Goal: Register for event/course

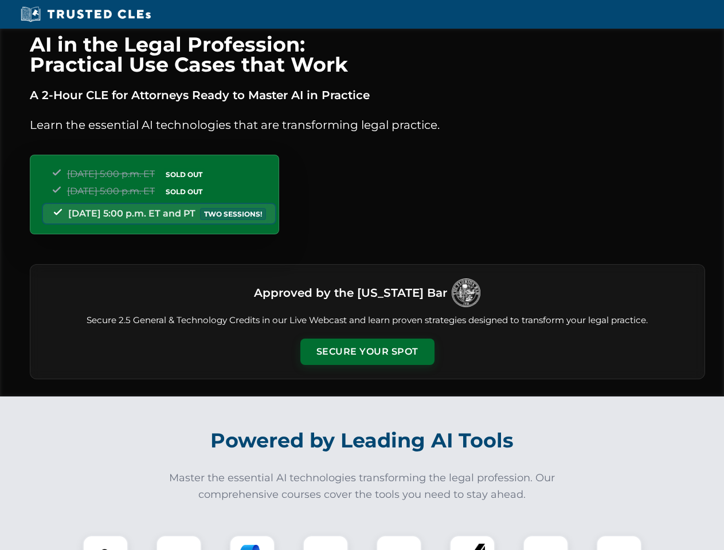
click at [367, 352] on button "Secure Your Spot" at bounding box center [367, 352] width 134 height 26
click at [105, 543] on img at bounding box center [105, 558] width 33 height 33
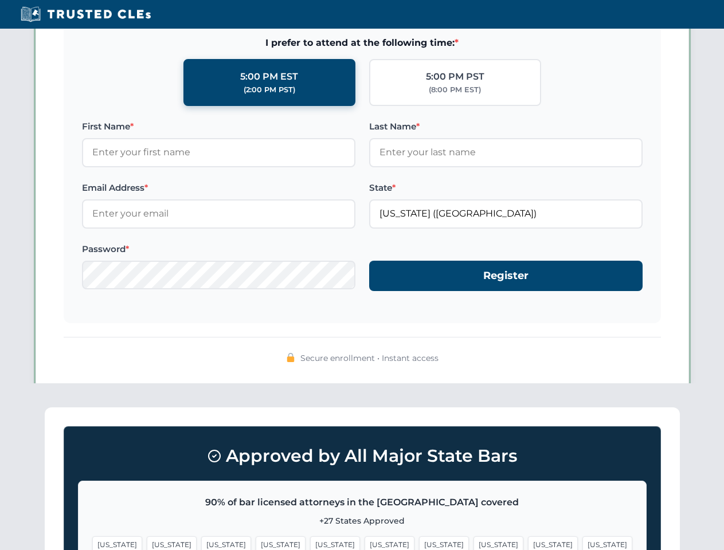
click at [419, 543] on span "[US_STATE]" at bounding box center [444, 544] width 50 height 17
click at [528, 543] on span "[US_STATE]" at bounding box center [553, 544] width 50 height 17
